Goal: Task Accomplishment & Management: Manage account settings

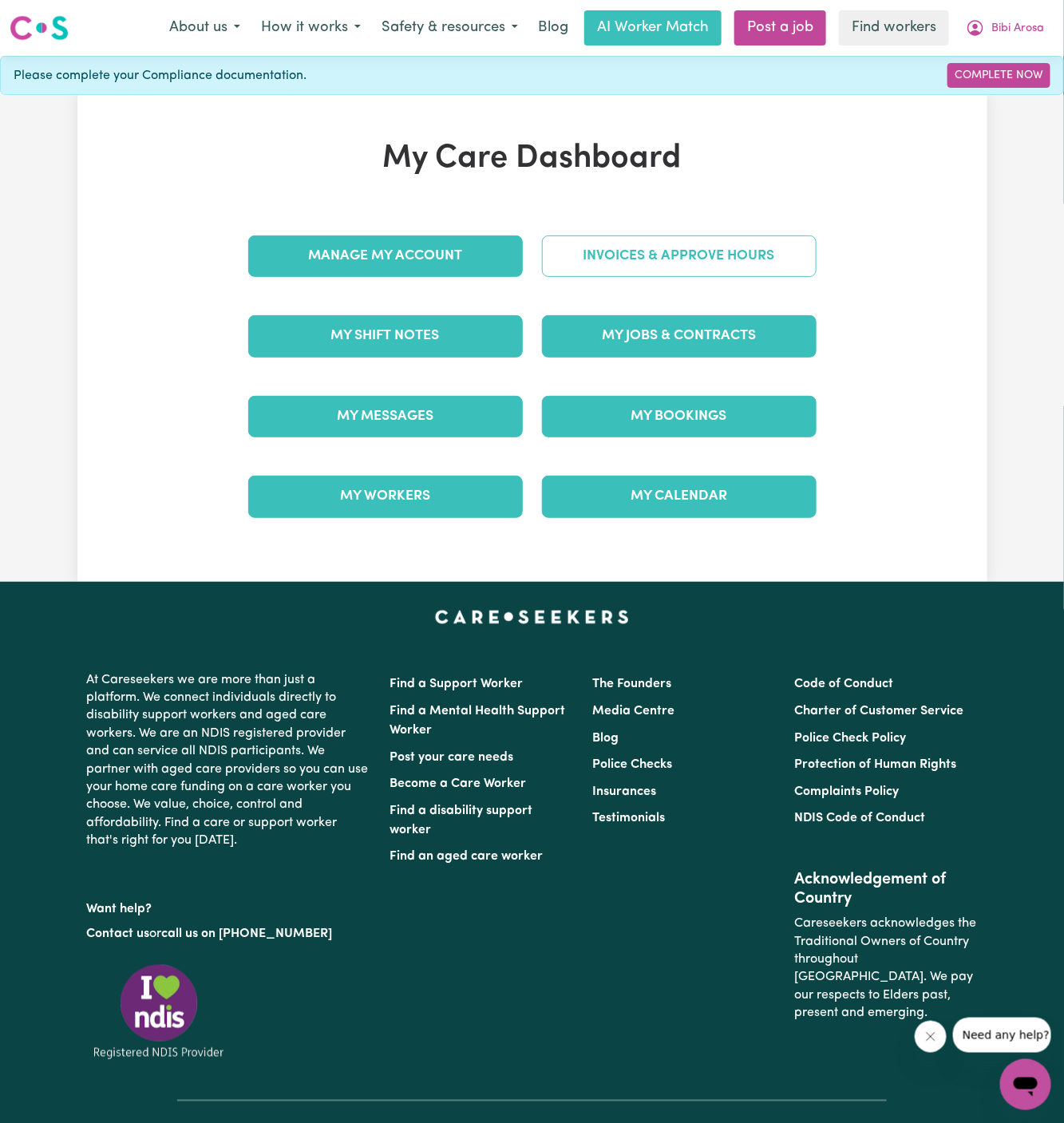
click at [681, 250] on link "Invoices & Approve Hours" at bounding box center [680, 256] width 274 height 41
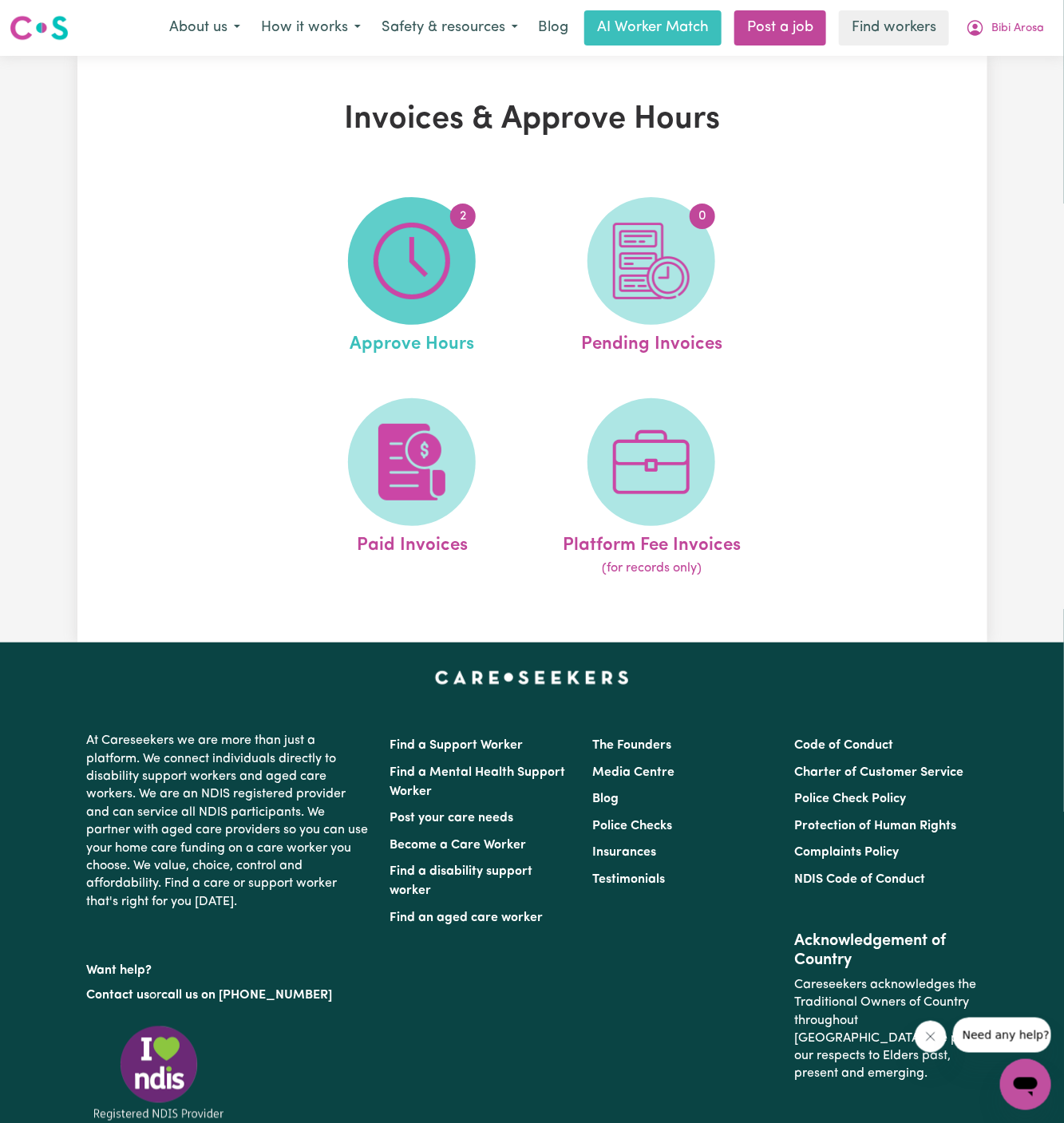
click at [392, 272] on img at bounding box center [412, 261] width 77 height 77
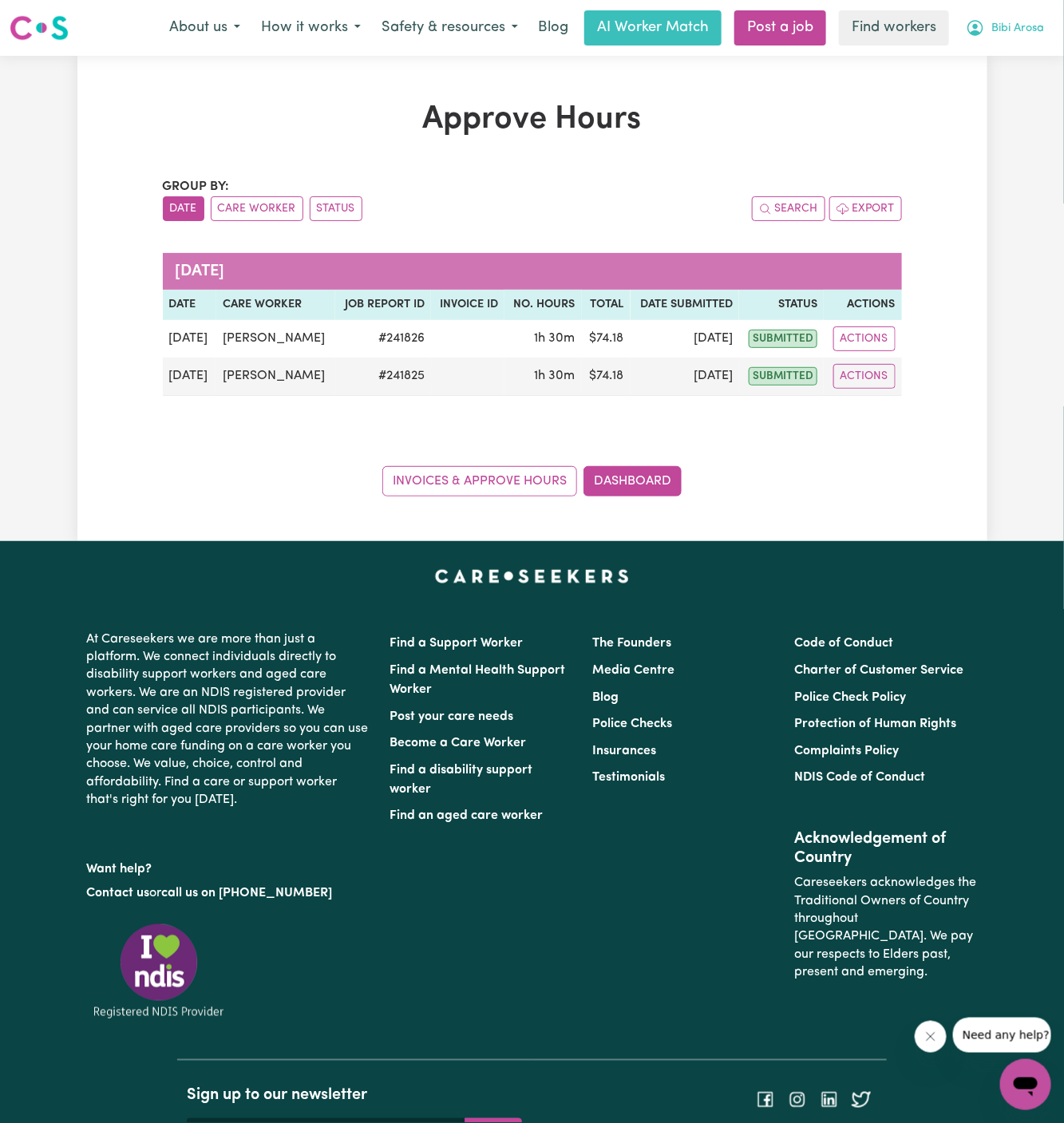
click at [1019, 32] on span "Bibi Arosa" at bounding box center [1018, 28] width 53 height 18
click at [1019, 59] on link "My Dashboard" at bounding box center [991, 62] width 126 height 30
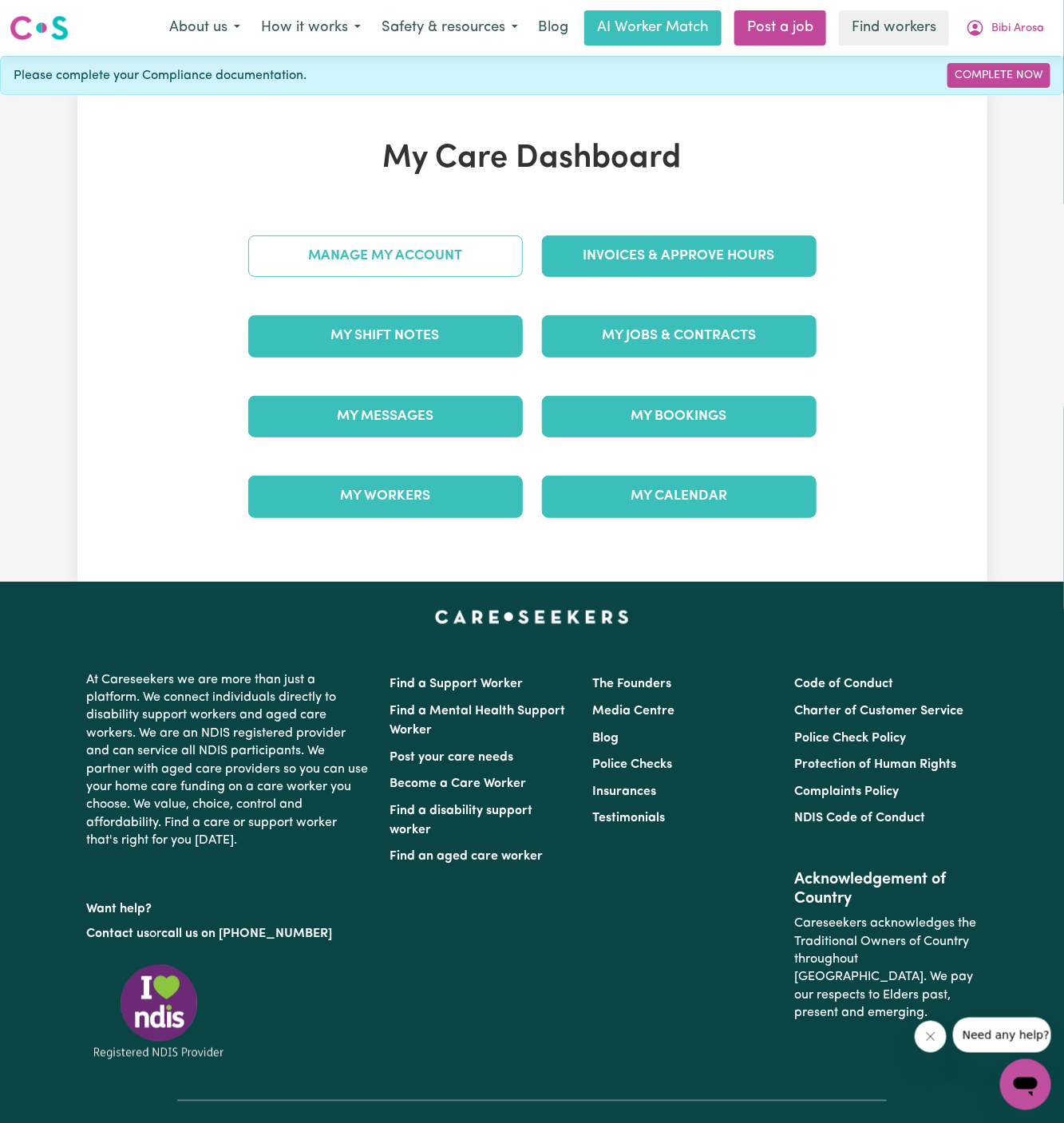
click at [420, 262] on link "Manage My Account" at bounding box center [385, 256] width 274 height 41
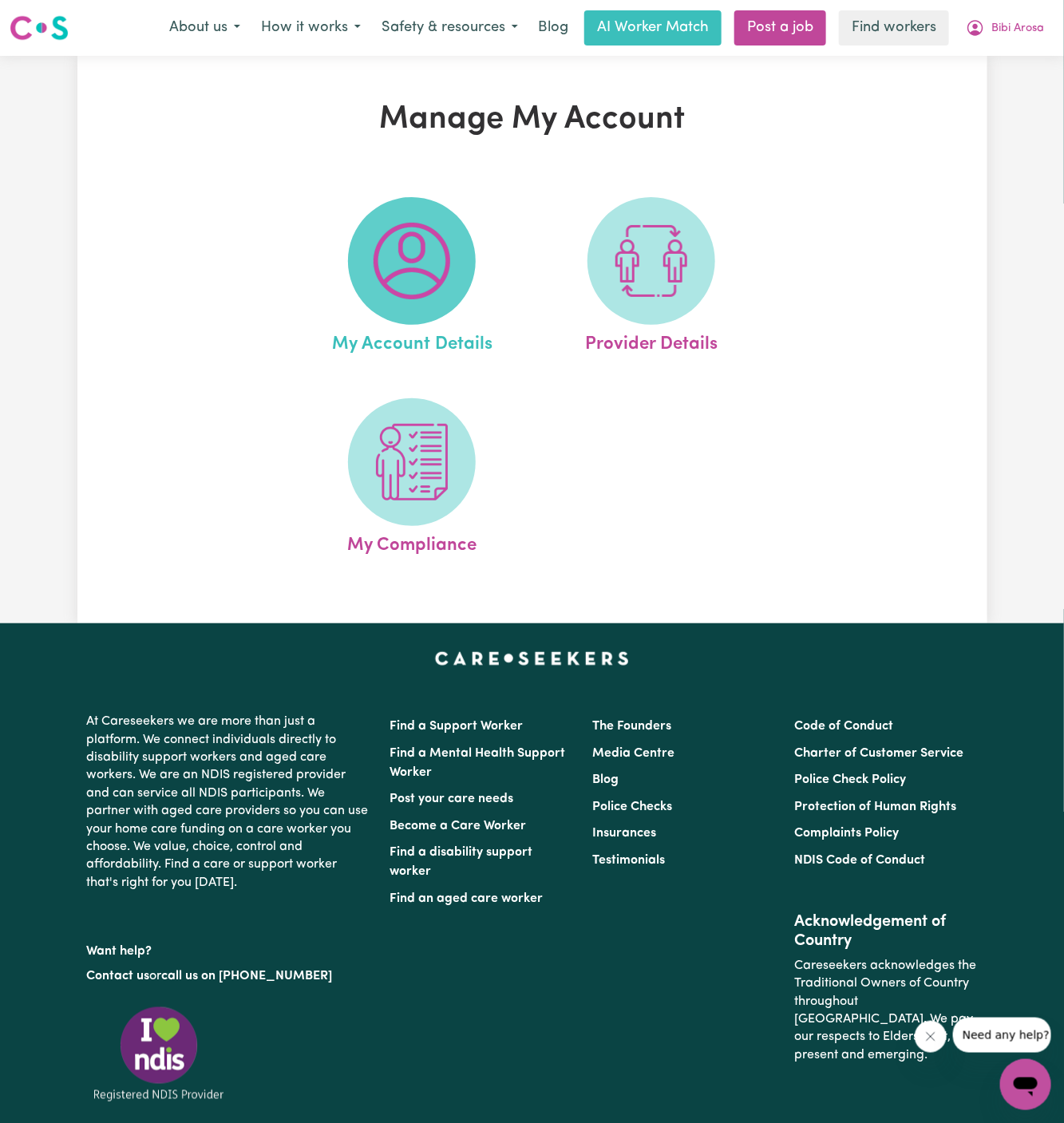
click at [420, 262] on img at bounding box center [412, 261] width 77 height 77
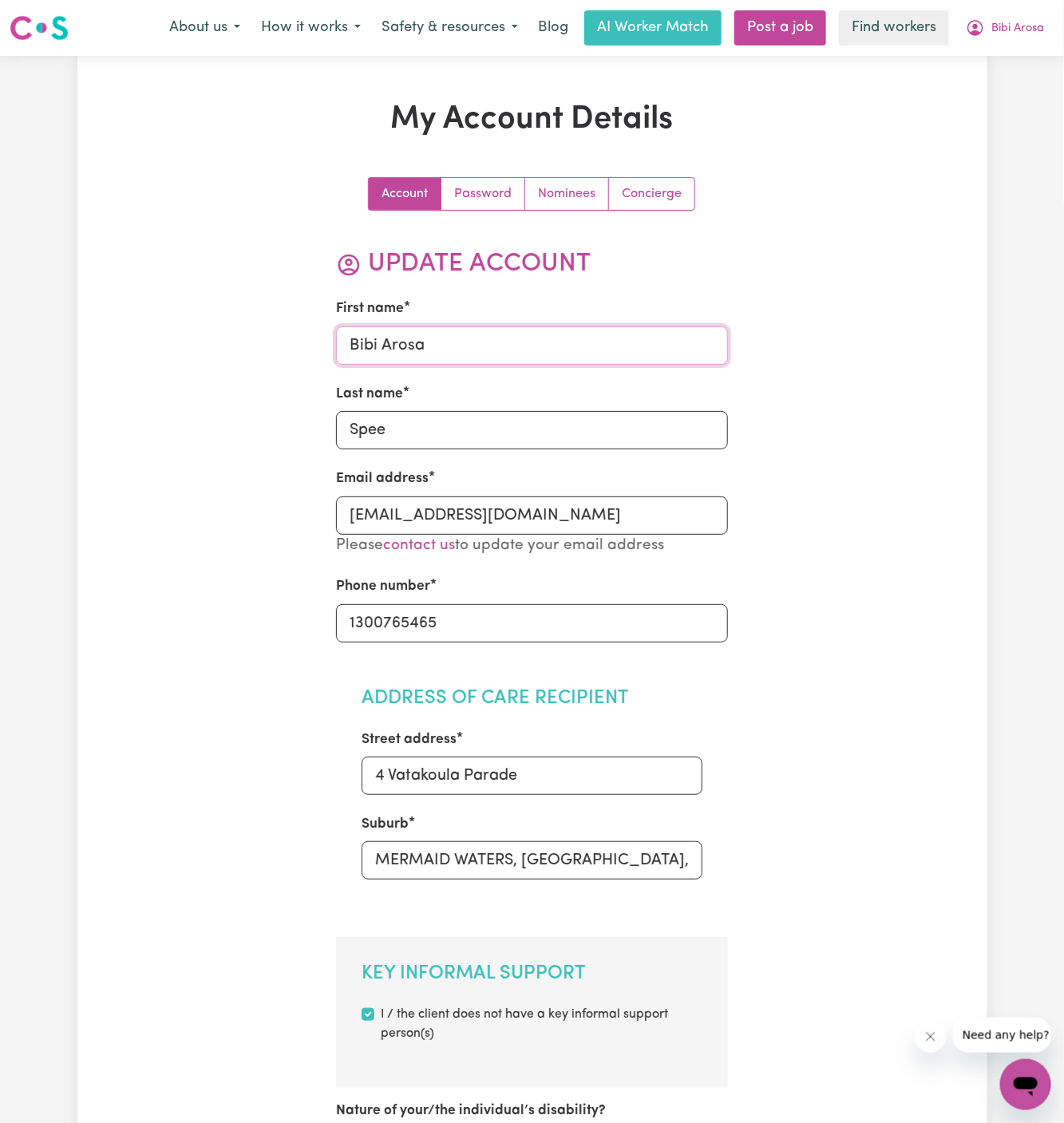
click at [468, 356] on input "Bibi Arosa" at bounding box center [531, 345] width 392 height 39
click at [1032, 33] on span "Bibi Arosa" at bounding box center [1018, 28] width 53 height 18
click at [1032, 49] on link "My Dashboard" at bounding box center [991, 62] width 126 height 30
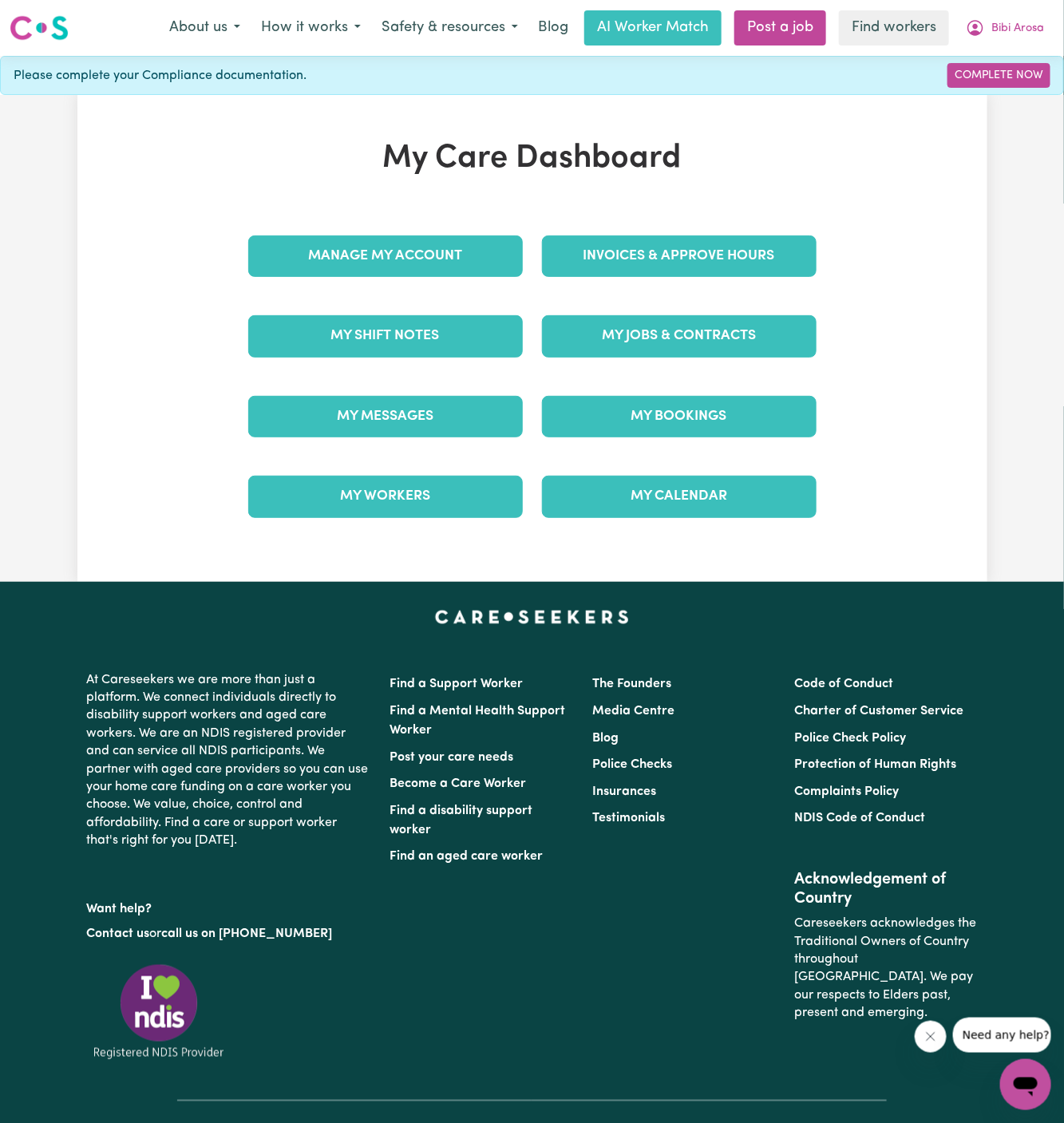
click at [700, 307] on div "My Jobs & Contracts" at bounding box center [679, 335] width 293 height 80
click at [700, 320] on link "My Jobs & Contracts" at bounding box center [680, 335] width 274 height 41
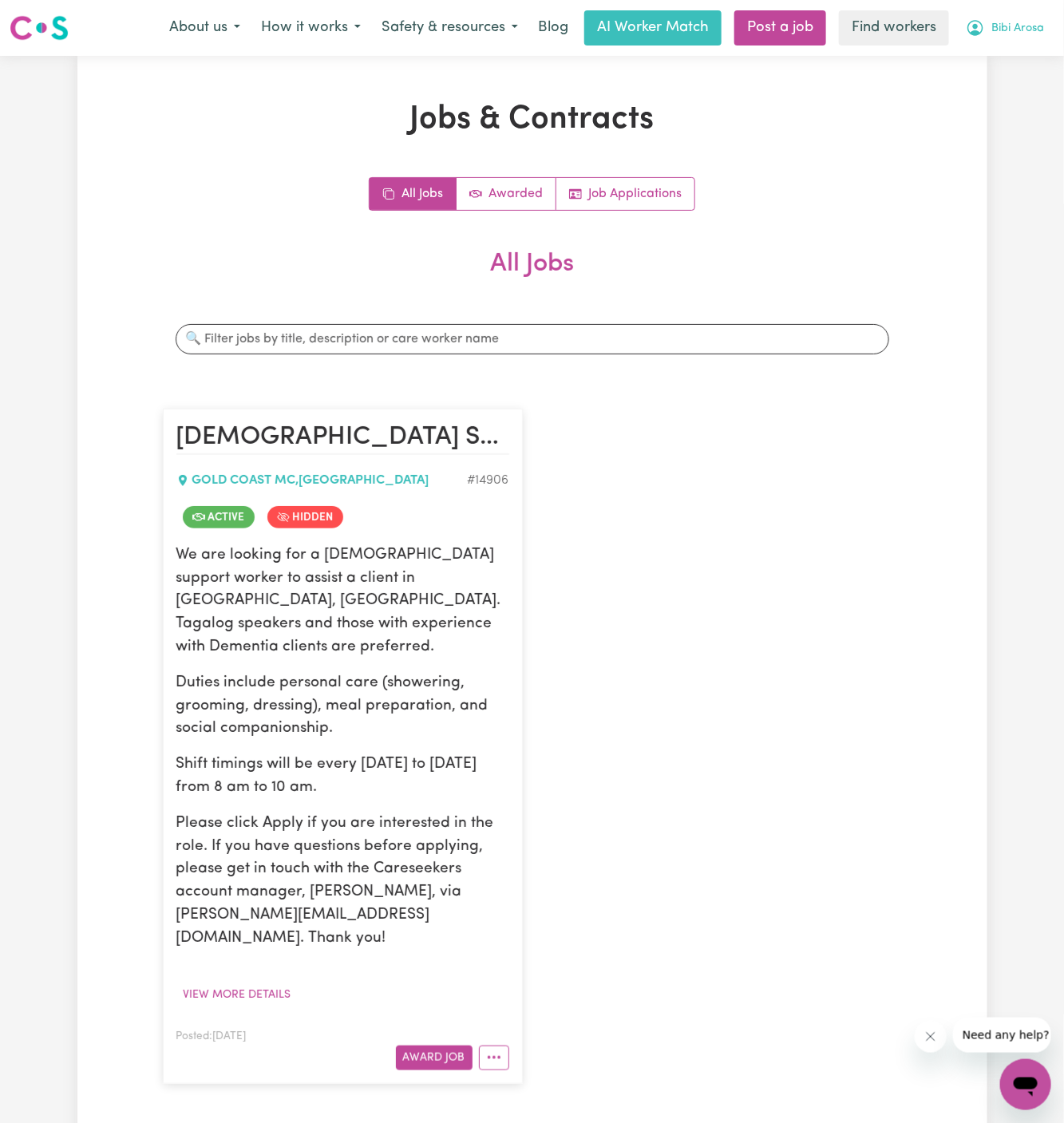
click at [1021, 34] on span "Bibi Arosa" at bounding box center [1018, 28] width 53 height 18
click at [1021, 58] on link "My Dashboard" at bounding box center [991, 62] width 126 height 30
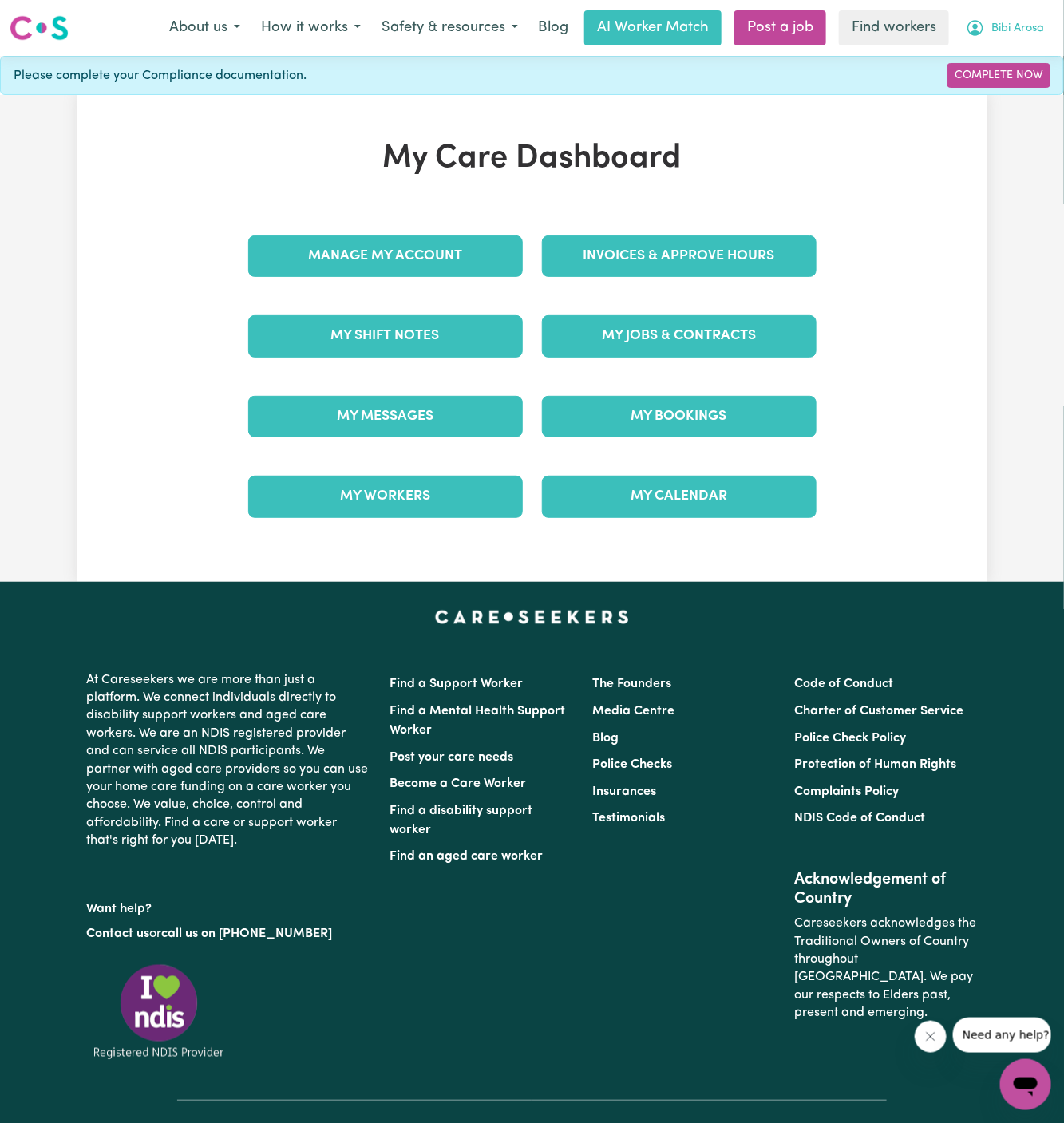
click at [1028, 26] on span "Bibi Arosa" at bounding box center [1018, 28] width 53 height 18
click at [1028, 103] on link "Logout" at bounding box center [991, 92] width 126 height 30
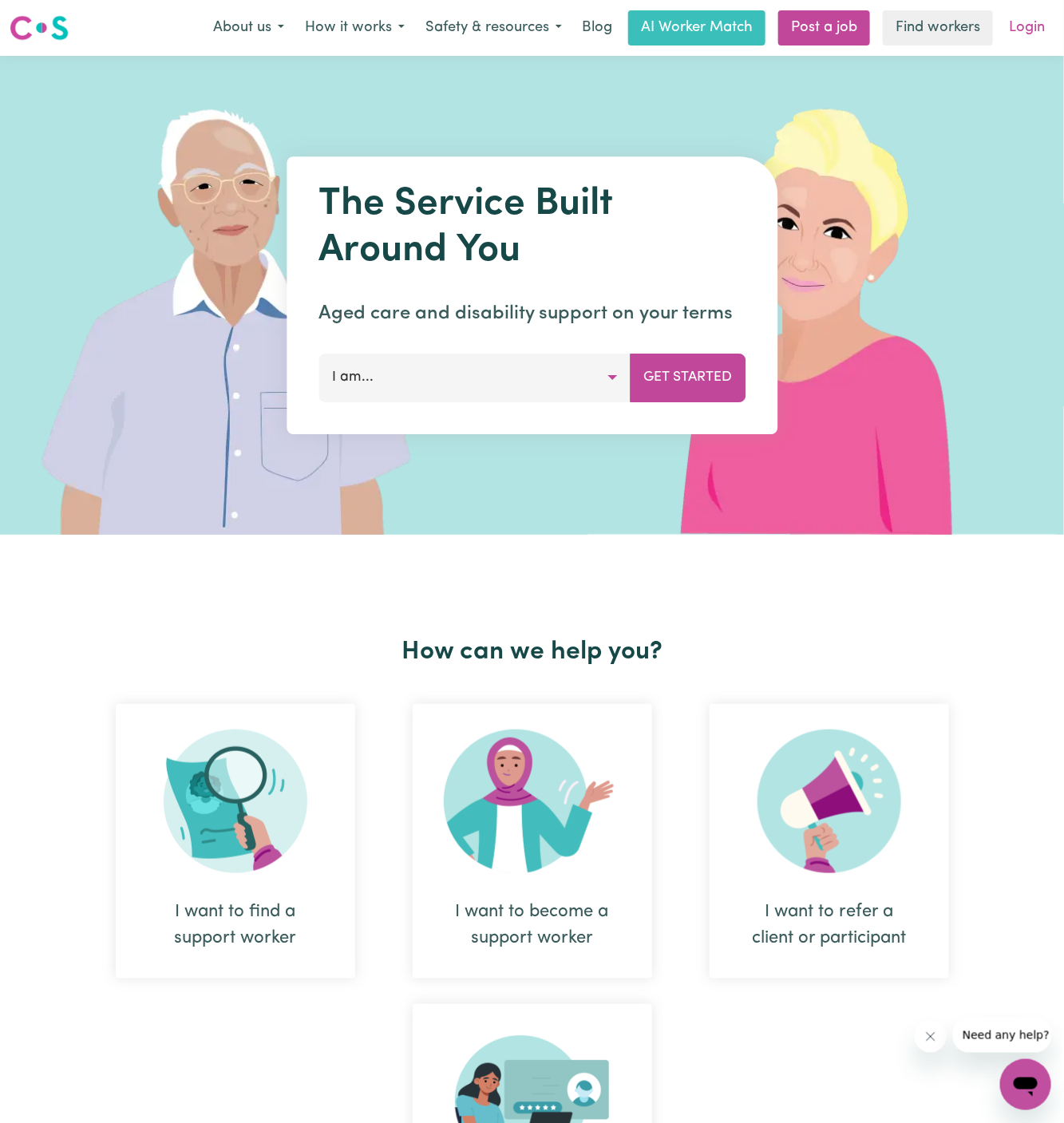
click at [1037, 23] on link "Login" at bounding box center [1026, 27] width 55 height 35
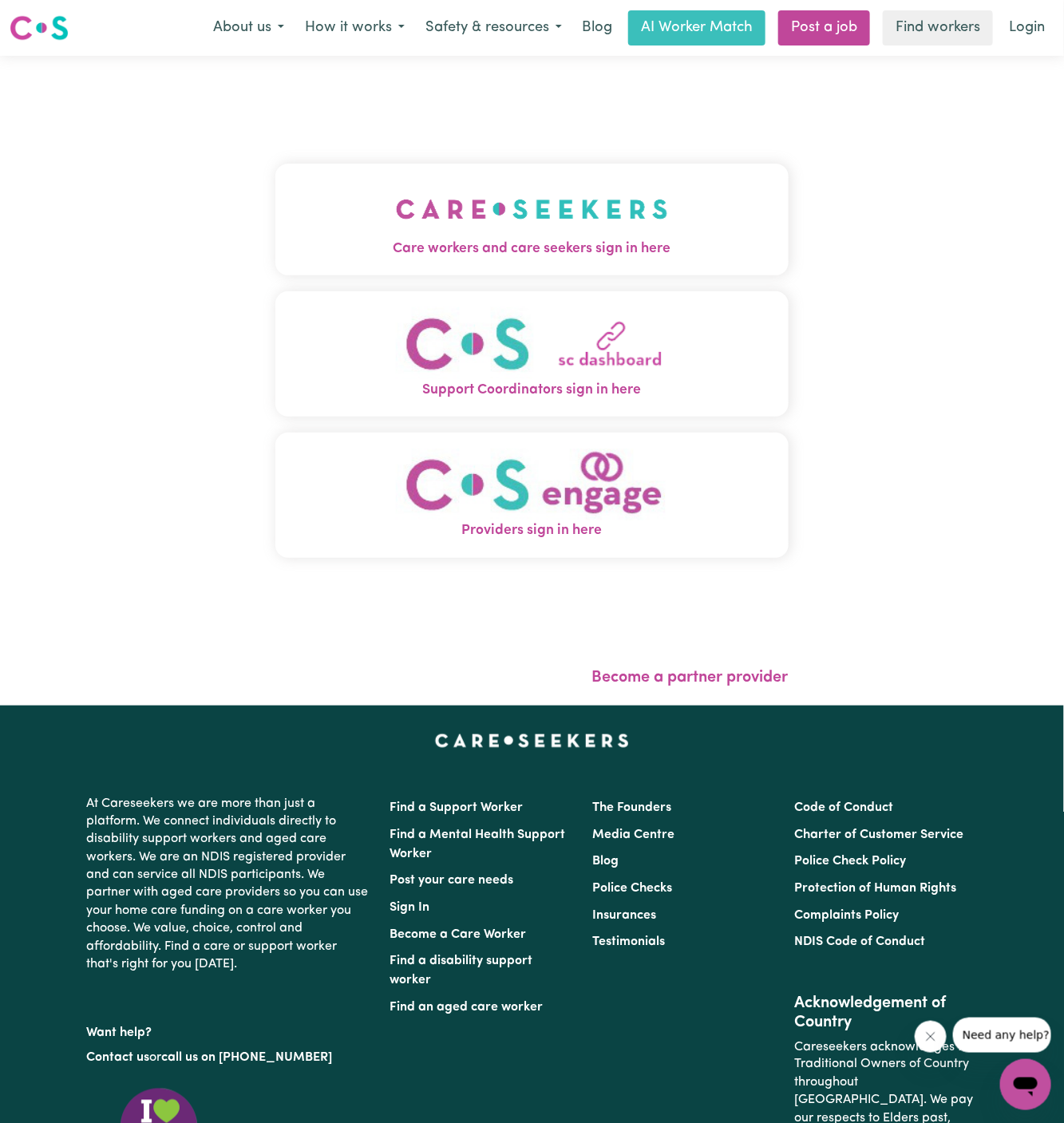
click at [489, 171] on button "Care workers and care seekers sign in here" at bounding box center [532, 219] width 513 height 112
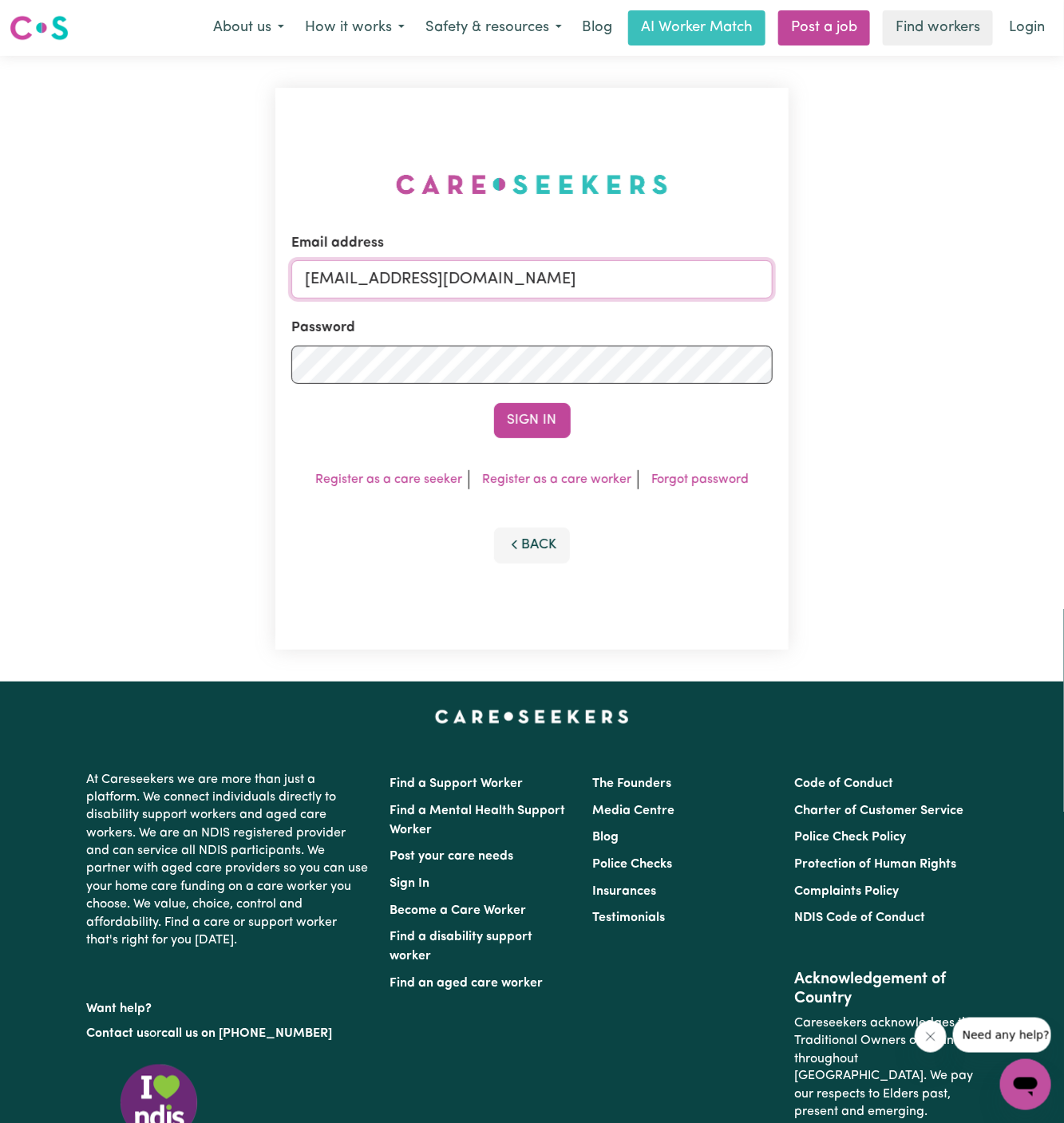
drag, startPoint x: 403, startPoint y: 281, endPoint x: 1062, endPoint y: 325, distance: 660.5
click at [1062, 325] on div "Email address [EMAIL_ADDRESS][DOMAIN_NAME] Password Sign In Register as a care …" at bounding box center [532, 368] width 1064 height 626
paste input "VictorVargasV"
type input "[EMAIL_ADDRESS][DOMAIN_NAME]"
click at [494, 403] on button "Sign In" at bounding box center [533, 420] width 77 height 35
